Goal: Transaction & Acquisition: Purchase product/service

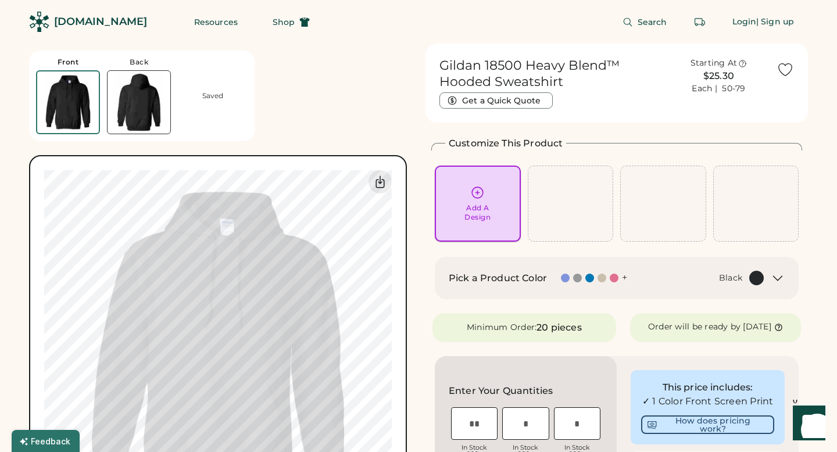
click at [474, 207] on div "Add A Design" at bounding box center [477, 212] width 26 height 19
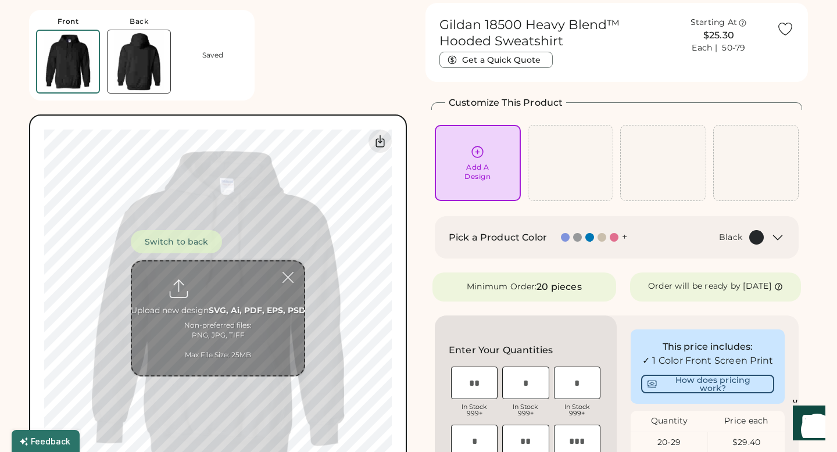
scroll to position [44, 0]
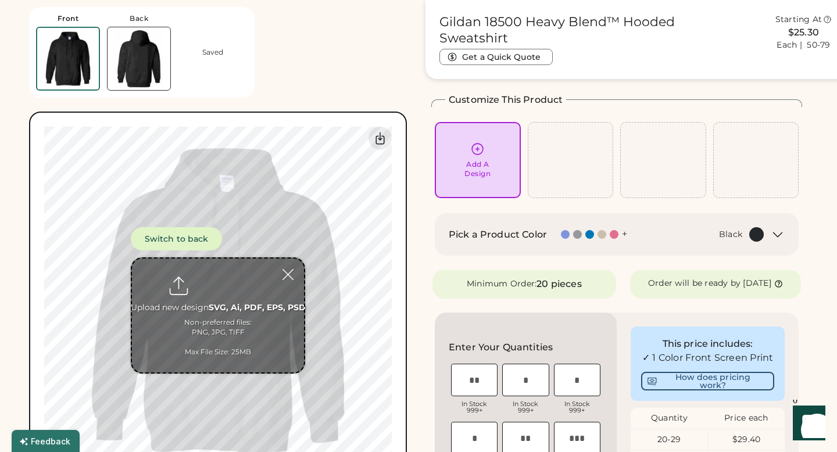
click at [213, 277] on input "file" at bounding box center [218, 316] width 172 height 114
type input "**********"
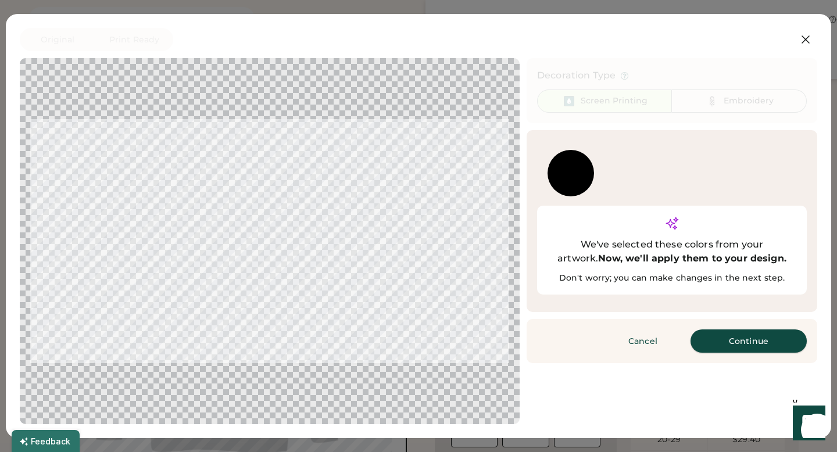
click at [746, 330] on button "Continue" at bounding box center [749, 341] width 116 height 23
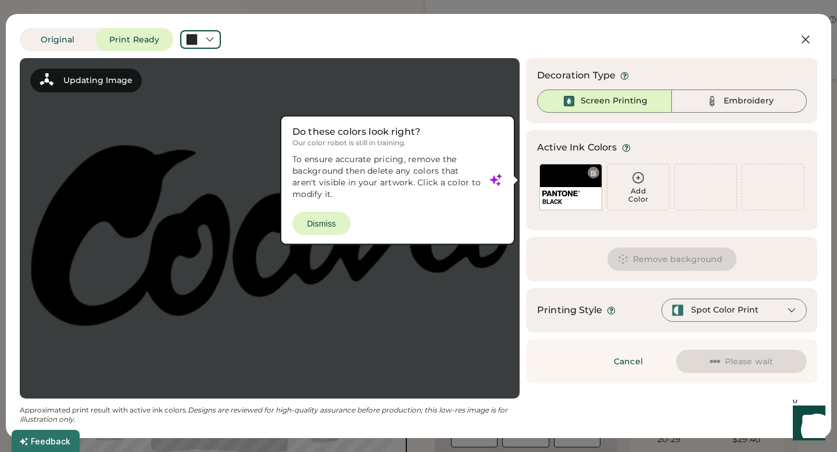
click at [571, 181] on div "BLACK" at bounding box center [570, 187] width 63 height 47
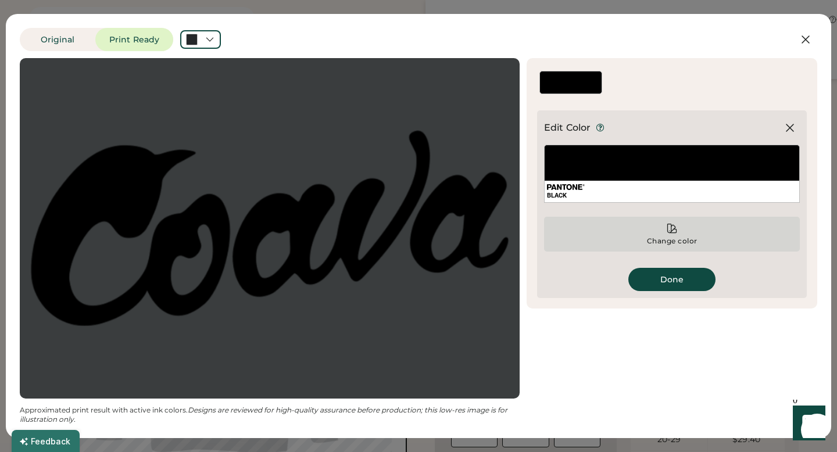
click at [646, 228] on div "Change color" at bounding box center [672, 234] width 256 height 35
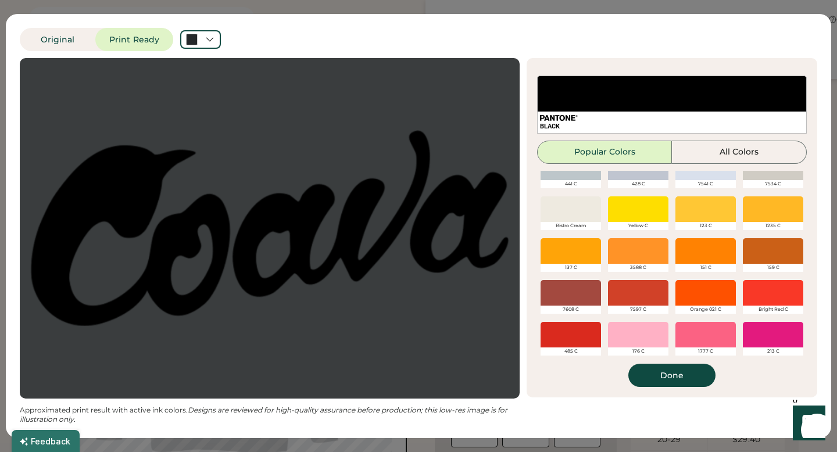
scroll to position [101, 0]
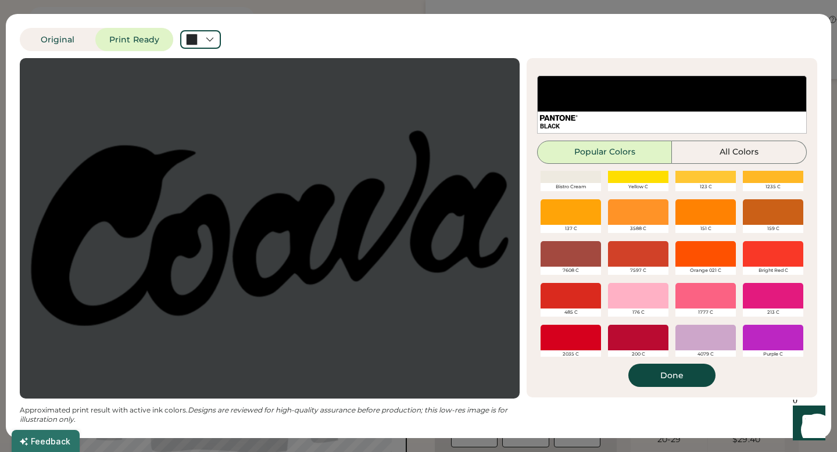
click at [716, 251] on div at bounding box center [705, 254] width 60 height 26
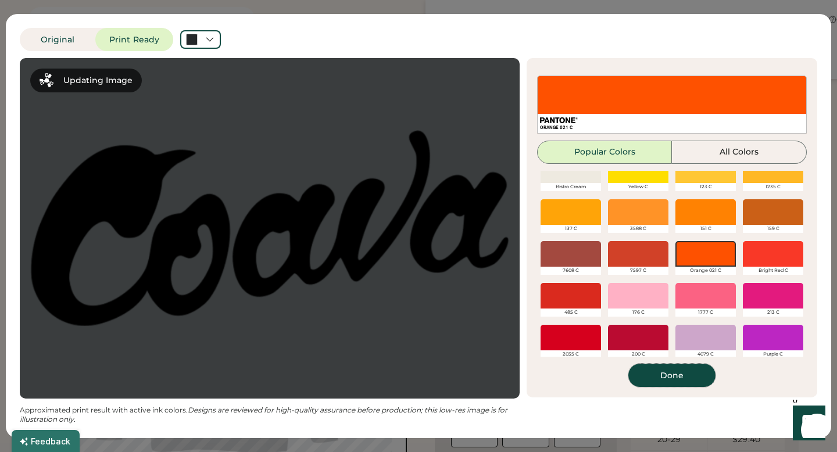
click at [675, 371] on button "Done" at bounding box center [671, 375] width 87 height 23
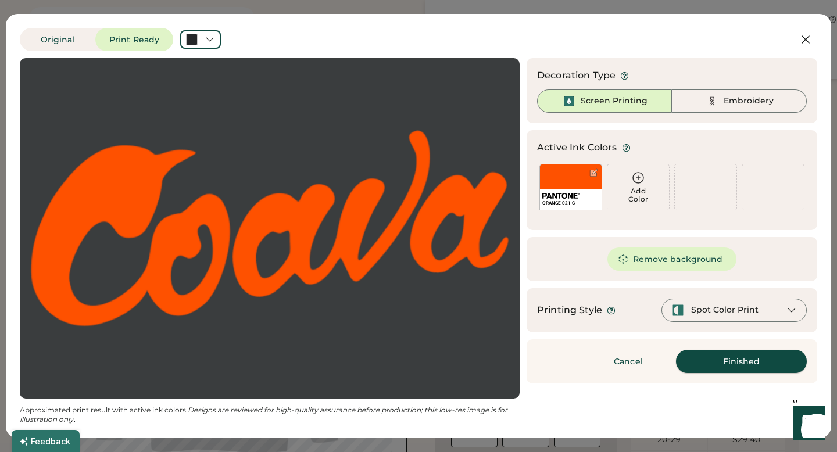
click at [716, 369] on button "Finished" at bounding box center [741, 361] width 131 height 23
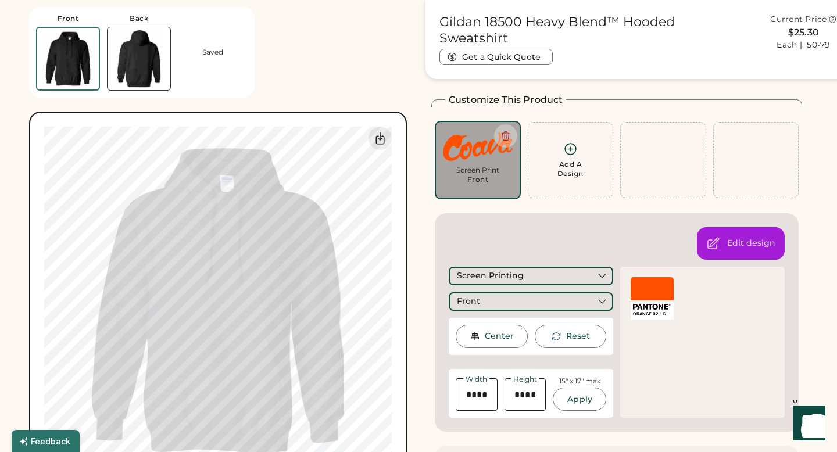
type input "*****"
type input "****"
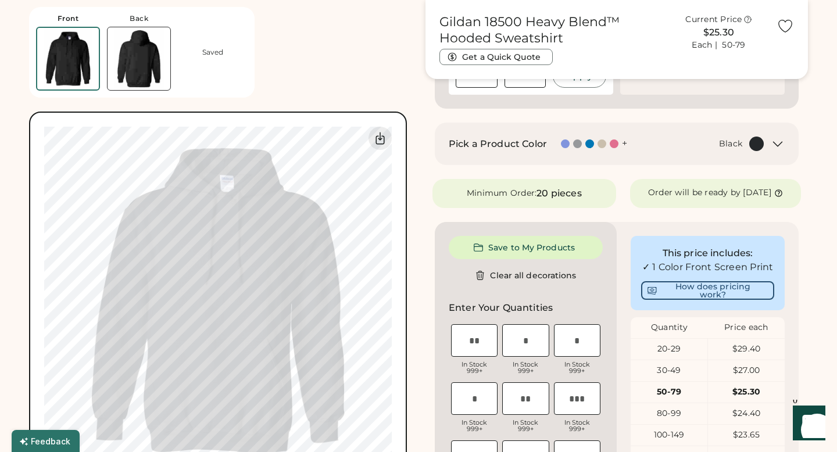
scroll to position [394, 0]
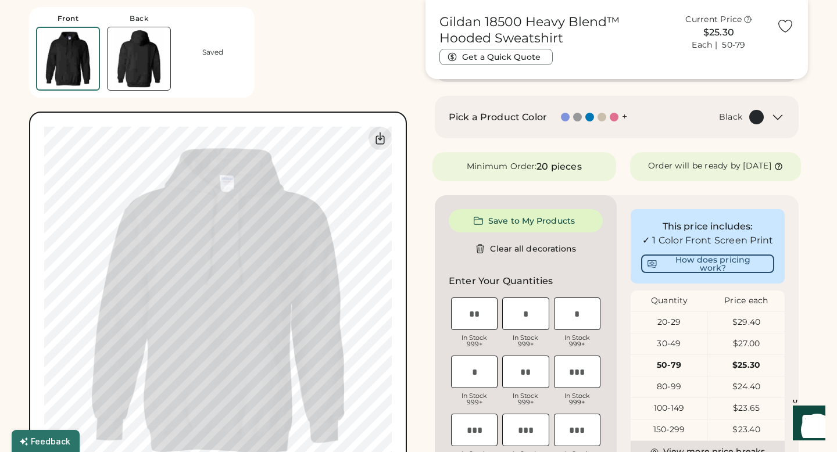
click at [593, 124] on div "Pick a Product Color + Black" at bounding box center [617, 117] width 364 height 42
click at [594, 118] on div at bounding box center [591, 117] width 12 height 9
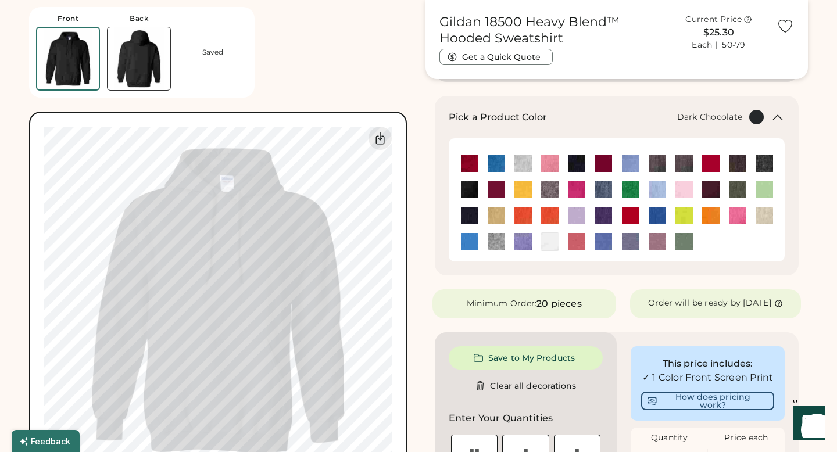
click at [739, 165] on img at bounding box center [737, 163] width 17 height 17
click at [736, 189] on img at bounding box center [737, 189] width 17 height 17
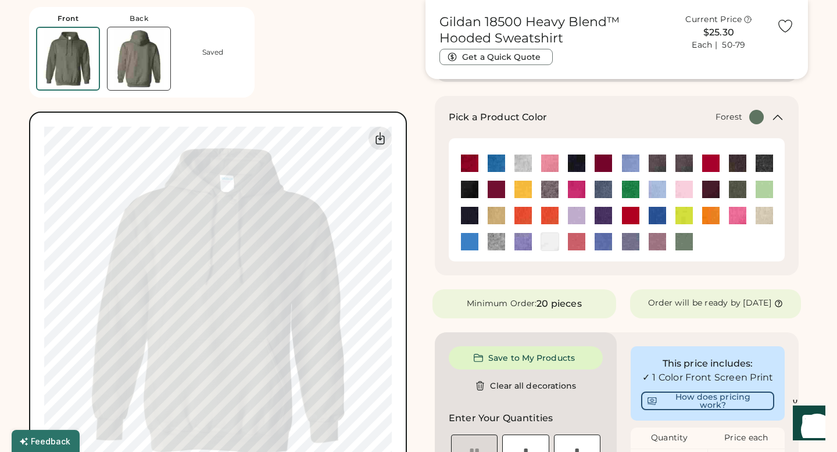
click at [470, 188] on img at bounding box center [469, 189] width 17 height 17
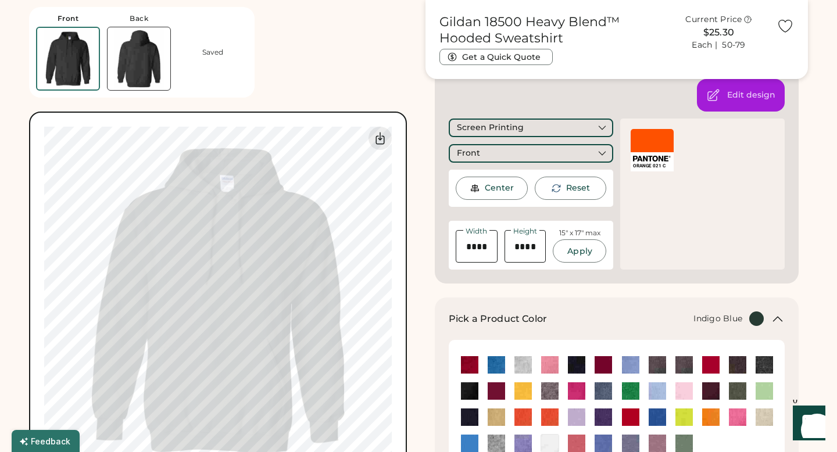
scroll to position [188, 0]
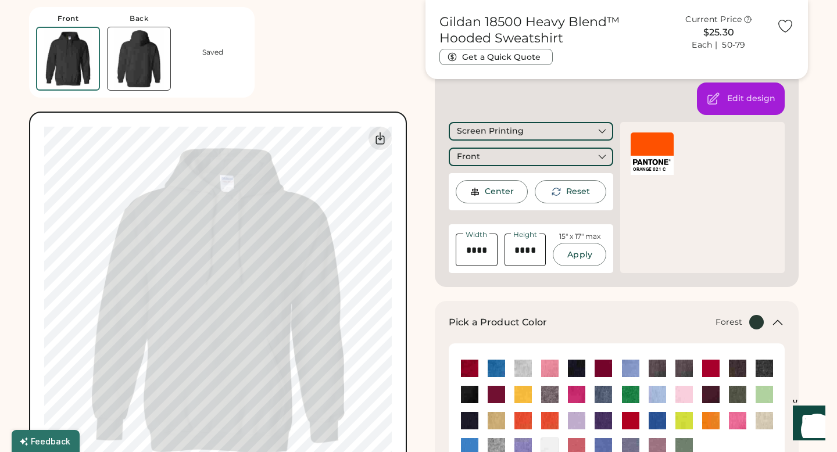
click at [664, 153] on div at bounding box center [652, 144] width 43 height 23
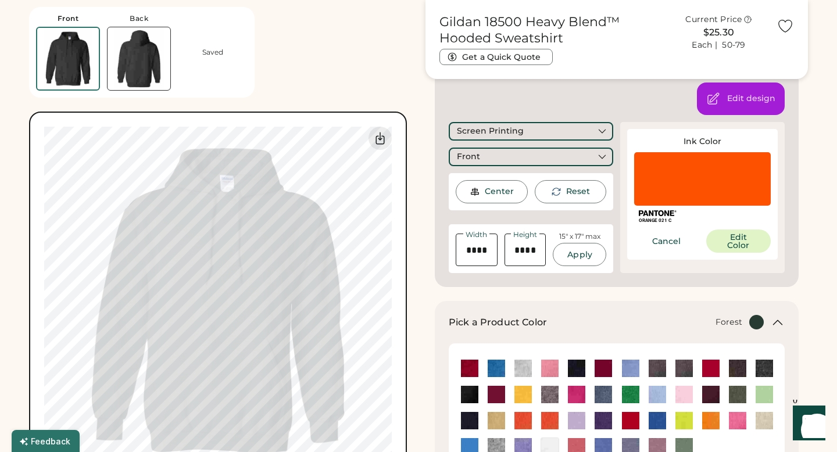
click at [679, 182] on div at bounding box center [702, 178] width 137 height 53
click at [745, 241] on button "Edit Color" at bounding box center [738, 241] width 65 height 23
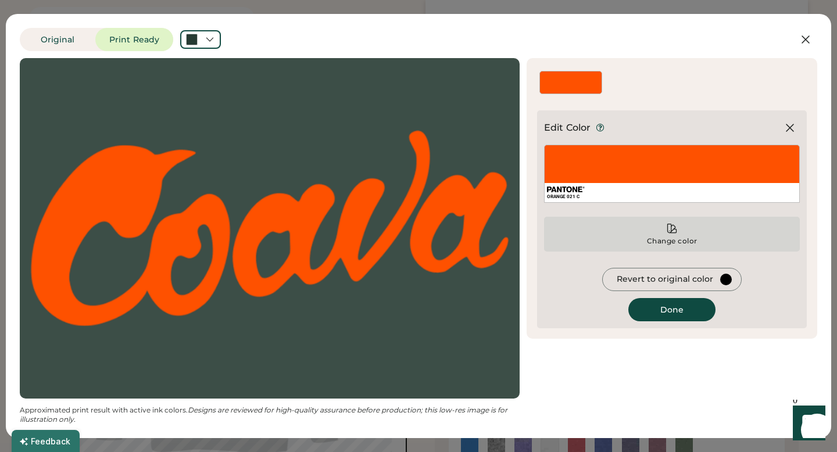
click at [672, 239] on div "Change color" at bounding box center [672, 241] width 52 height 9
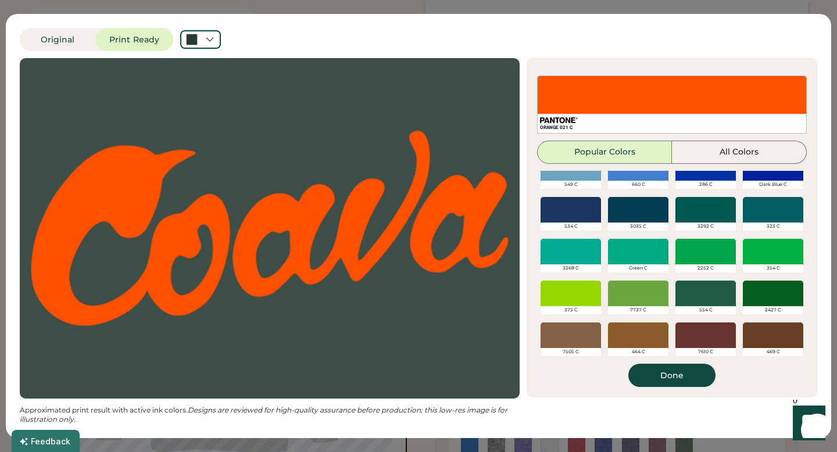
scroll to position [442, 0]
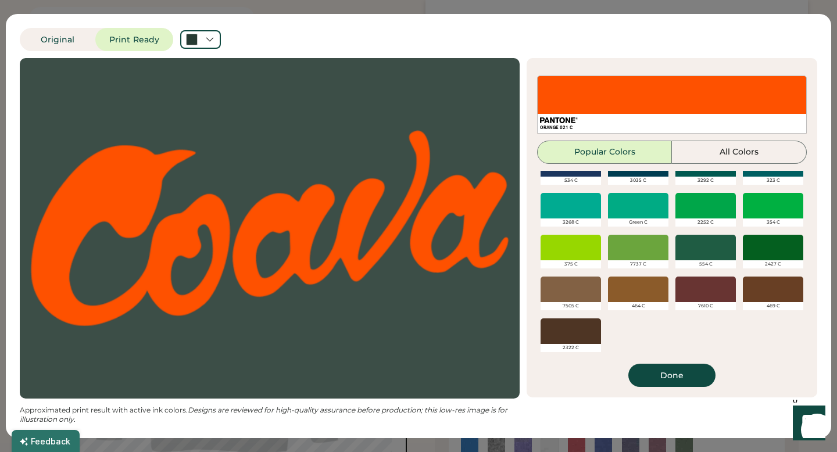
click at [703, 241] on div at bounding box center [705, 248] width 60 height 26
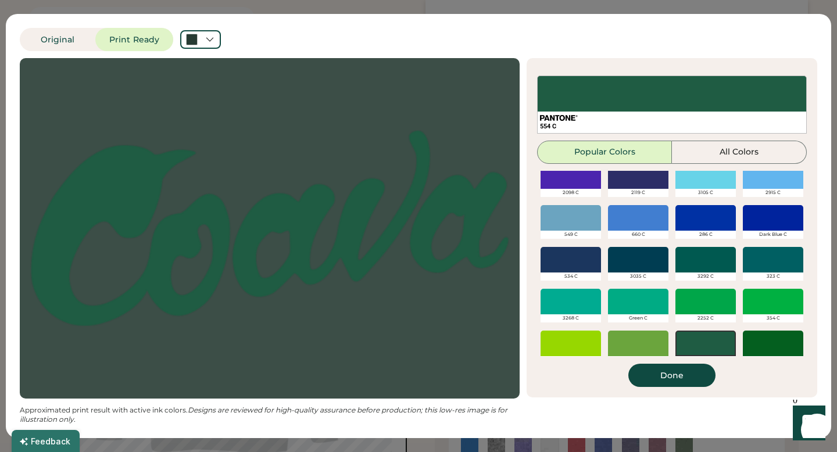
scroll to position [342, 0]
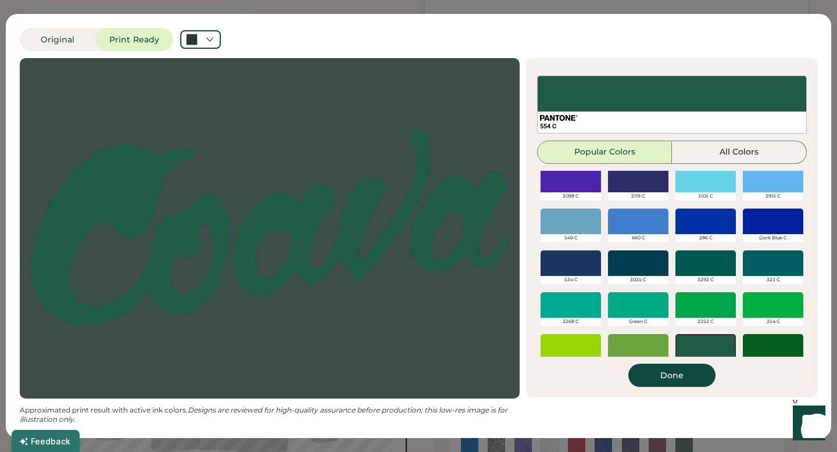
click at [706, 263] on div at bounding box center [705, 264] width 60 height 26
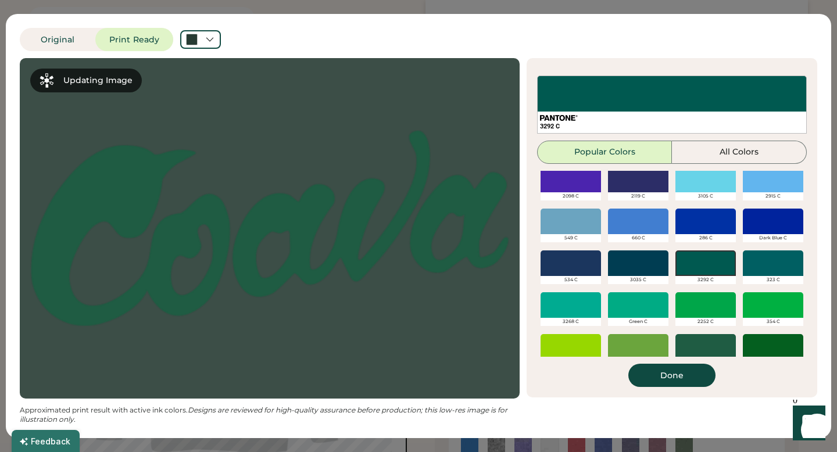
click at [653, 266] on div at bounding box center [638, 264] width 60 height 26
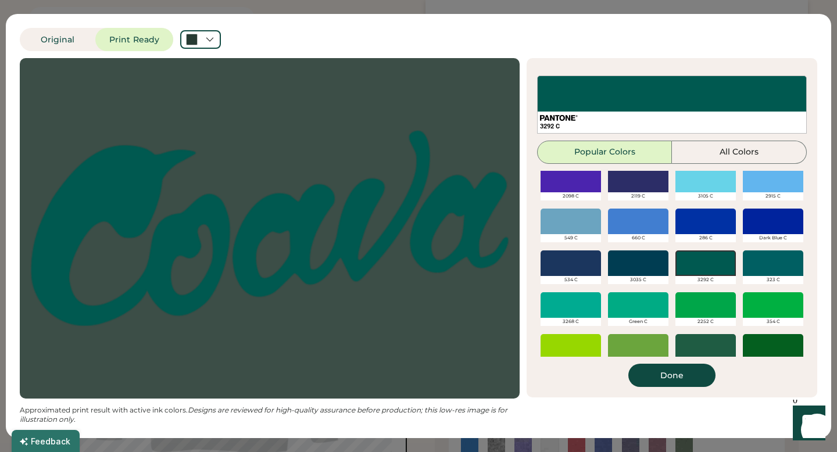
click at [639, 261] on div at bounding box center [638, 264] width 60 height 26
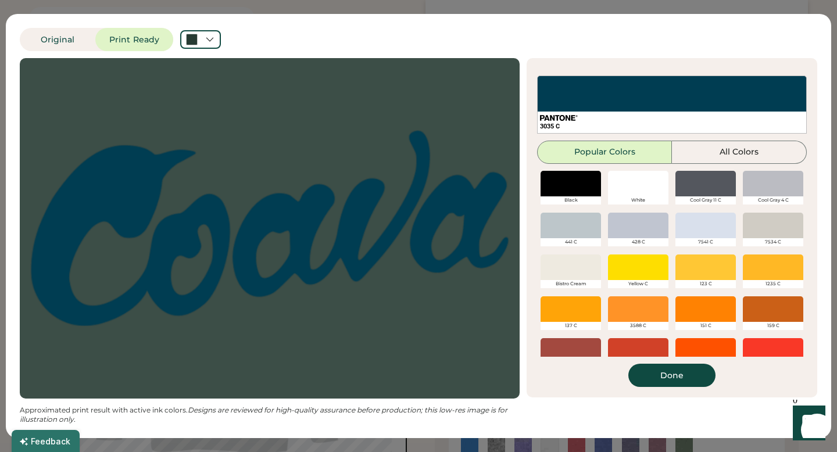
scroll to position [0, 0]
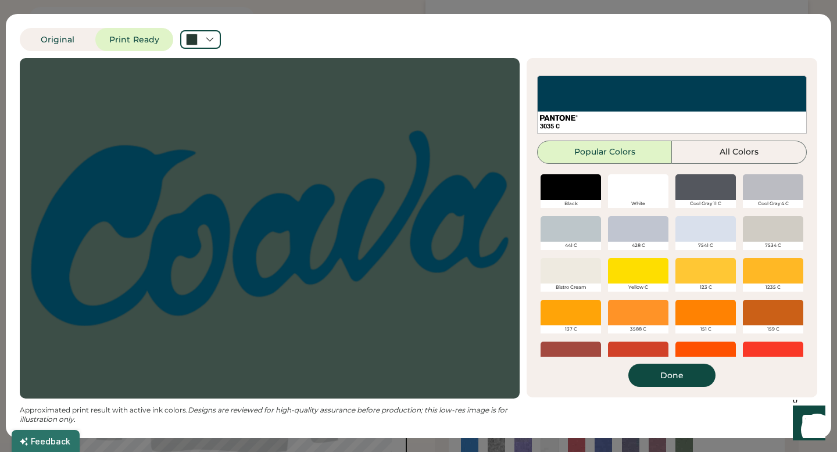
click at [578, 187] on div at bounding box center [571, 187] width 60 height 26
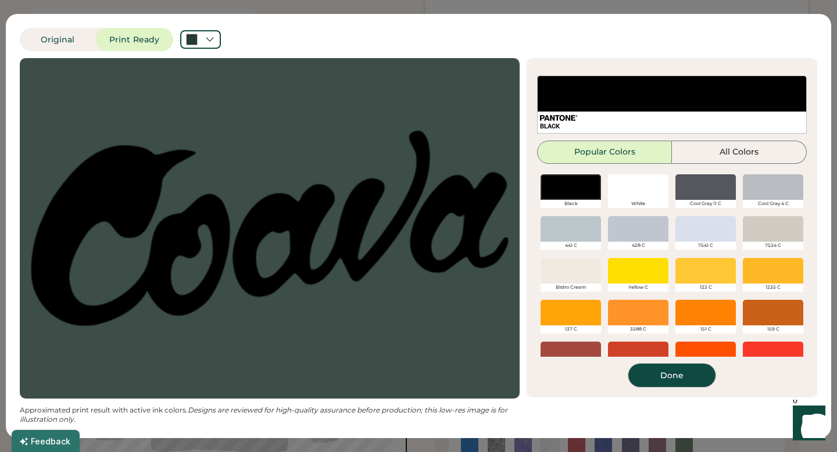
click at [662, 370] on button "Done" at bounding box center [671, 375] width 87 height 23
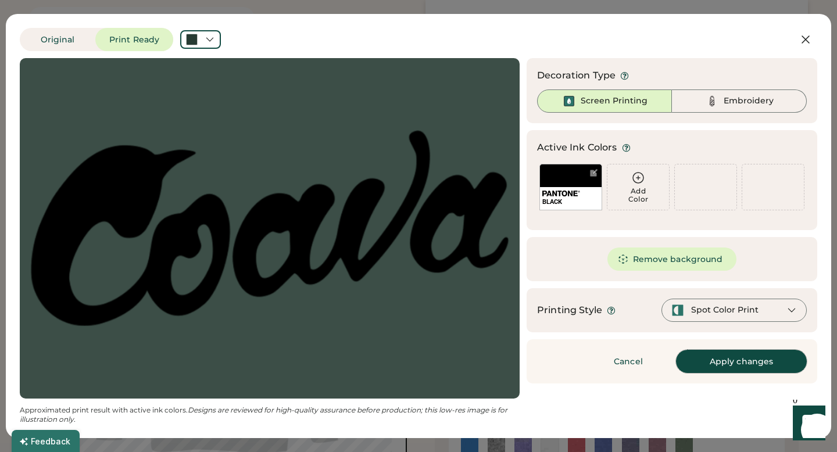
click at [730, 361] on button "Apply changes" at bounding box center [741, 361] width 131 height 23
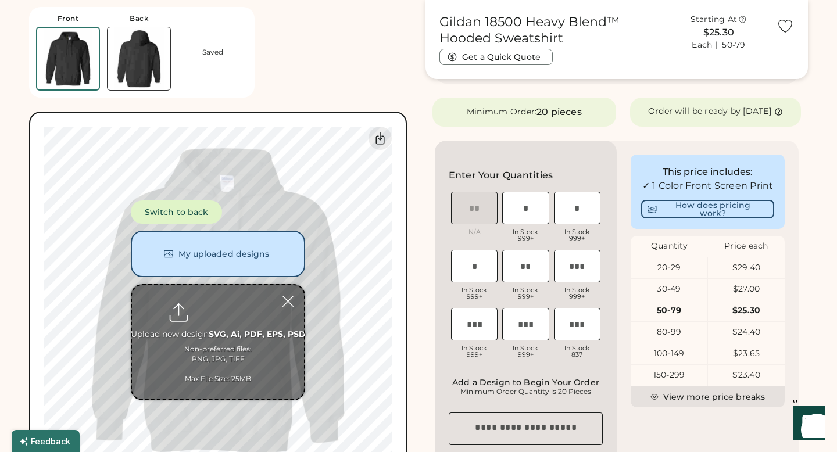
scroll to position [461, 0]
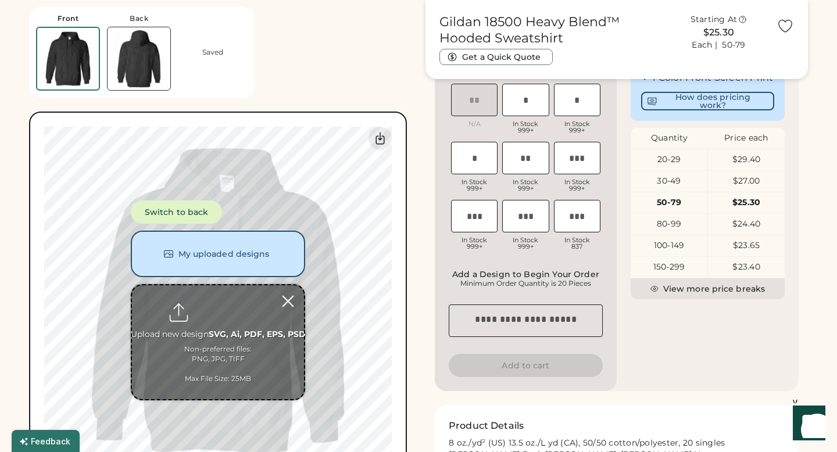
click at [287, 303] on div at bounding box center [288, 301] width 20 height 20
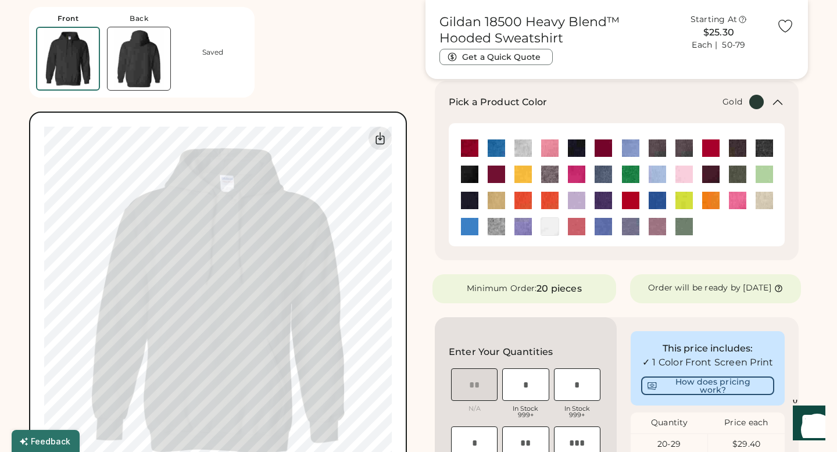
scroll to position [173, 0]
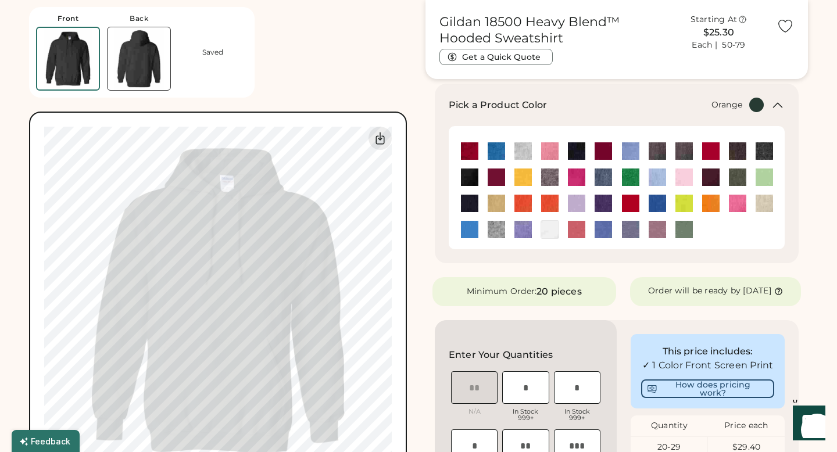
click at [550, 201] on img at bounding box center [549, 203] width 17 height 17
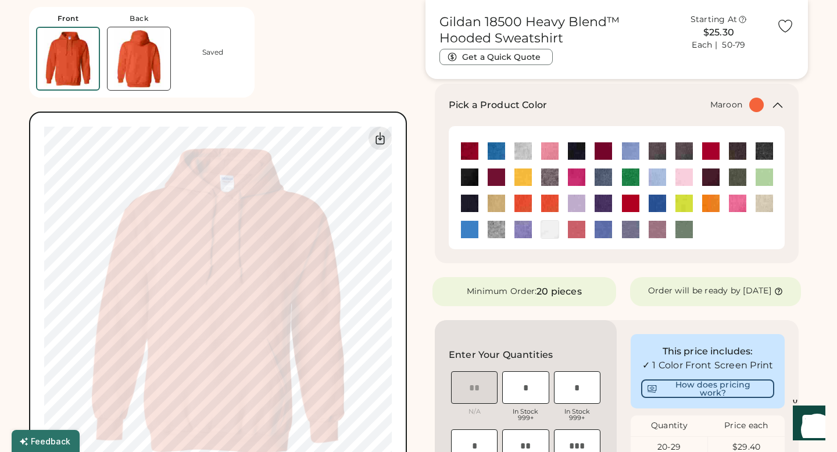
scroll to position [176, 0]
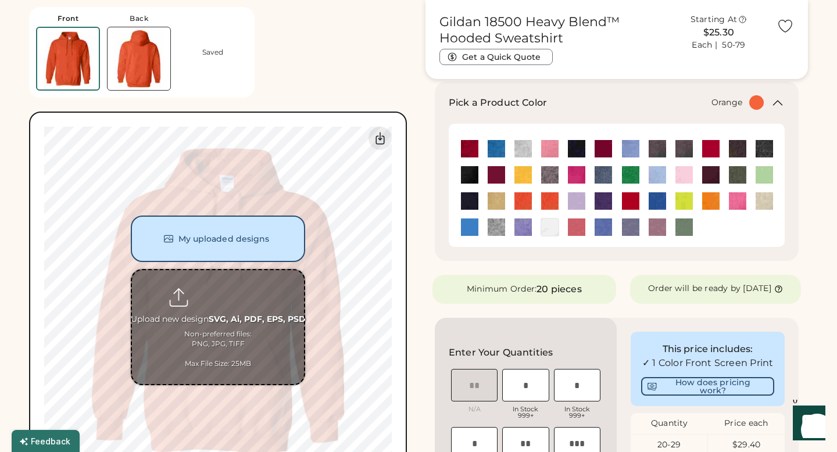
click at [246, 267] on div "Switch to back My uploaded designs Upload new design SVG, Ai, PDF, EPS, PSD Non…" at bounding box center [218, 301] width 174 height 170
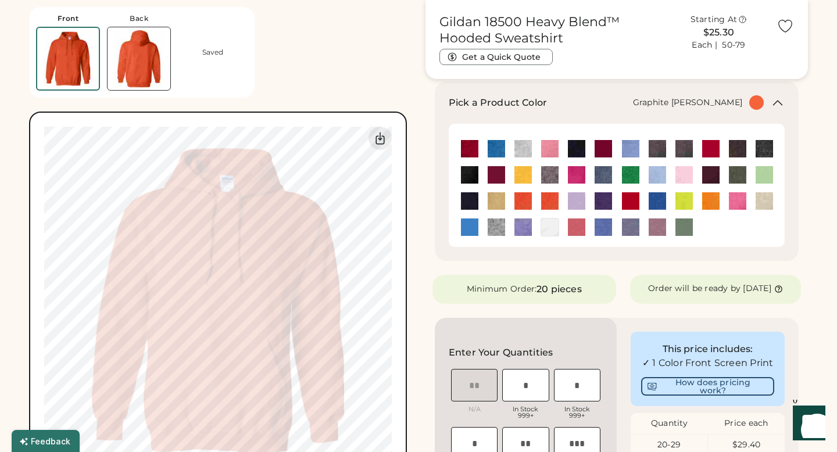
scroll to position [0, 0]
